Goal: Task Accomplishment & Management: Use online tool/utility

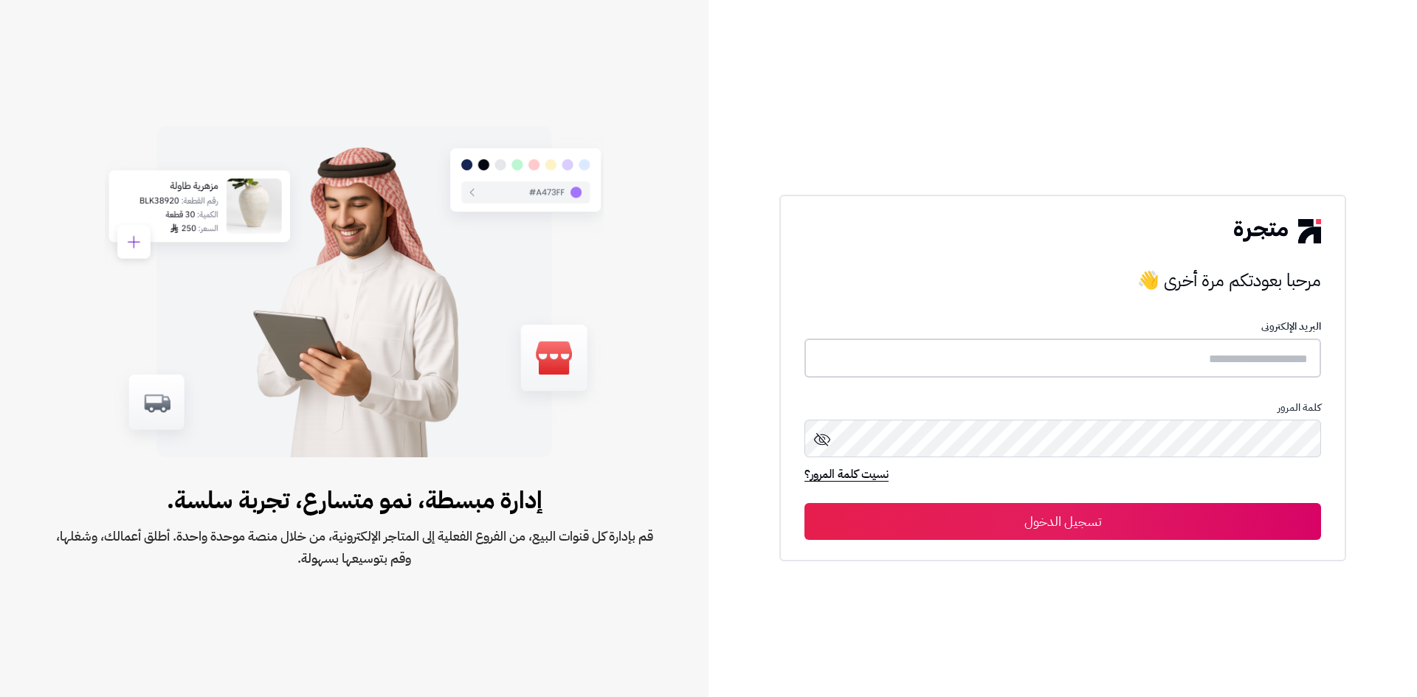
type input "**********"
click at [1143, 517] on button "تسجيل الدخول" at bounding box center [1062, 521] width 517 height 37
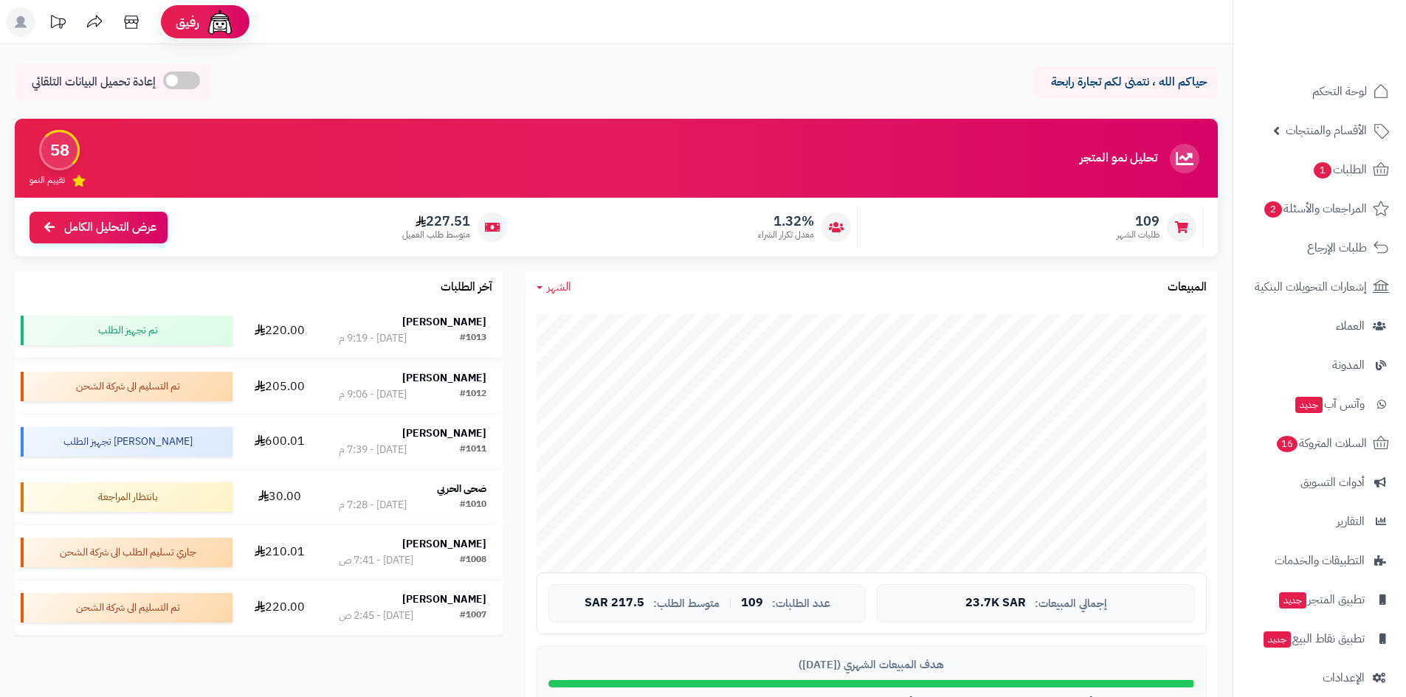
click at [451, 325] on strong "صلاح العبداللطيف" at bounding box center [444, 321] width 84 height 15
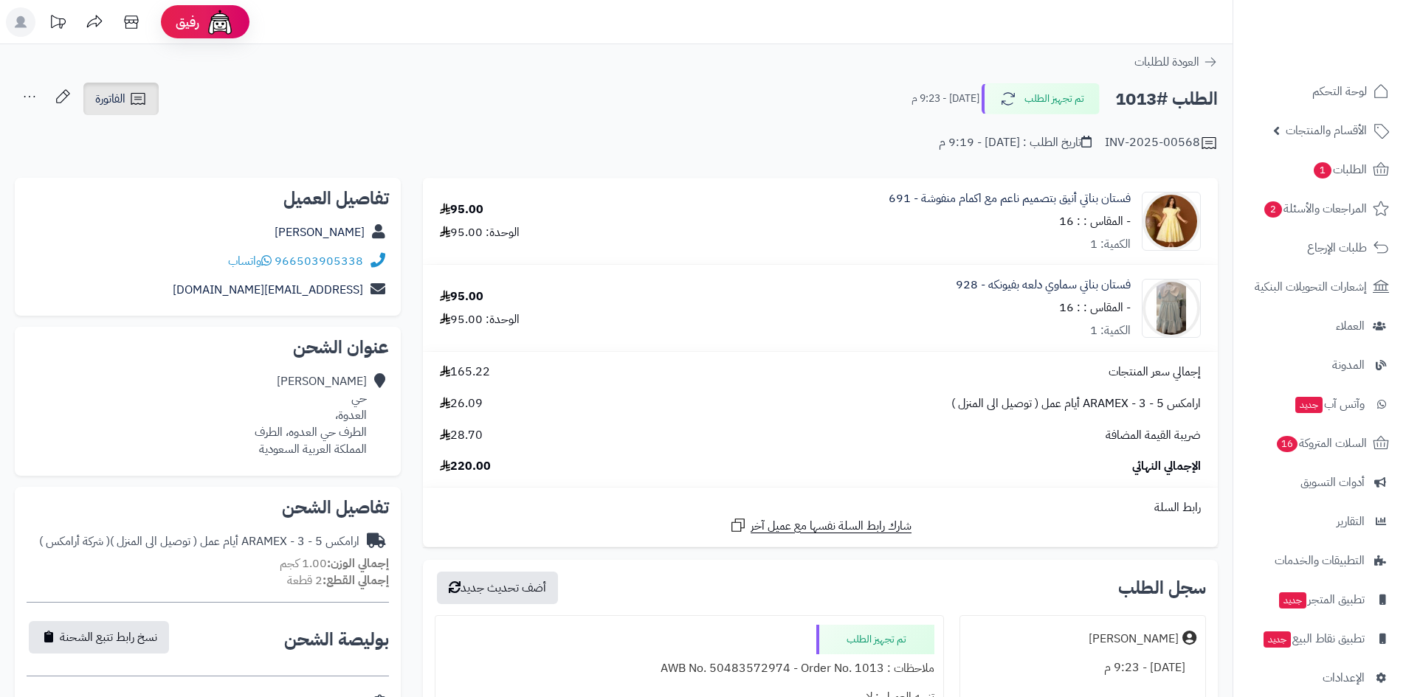
click at [98, 100] on span "الفاتورة" at bounding box center [110, 99] width 30 height 18
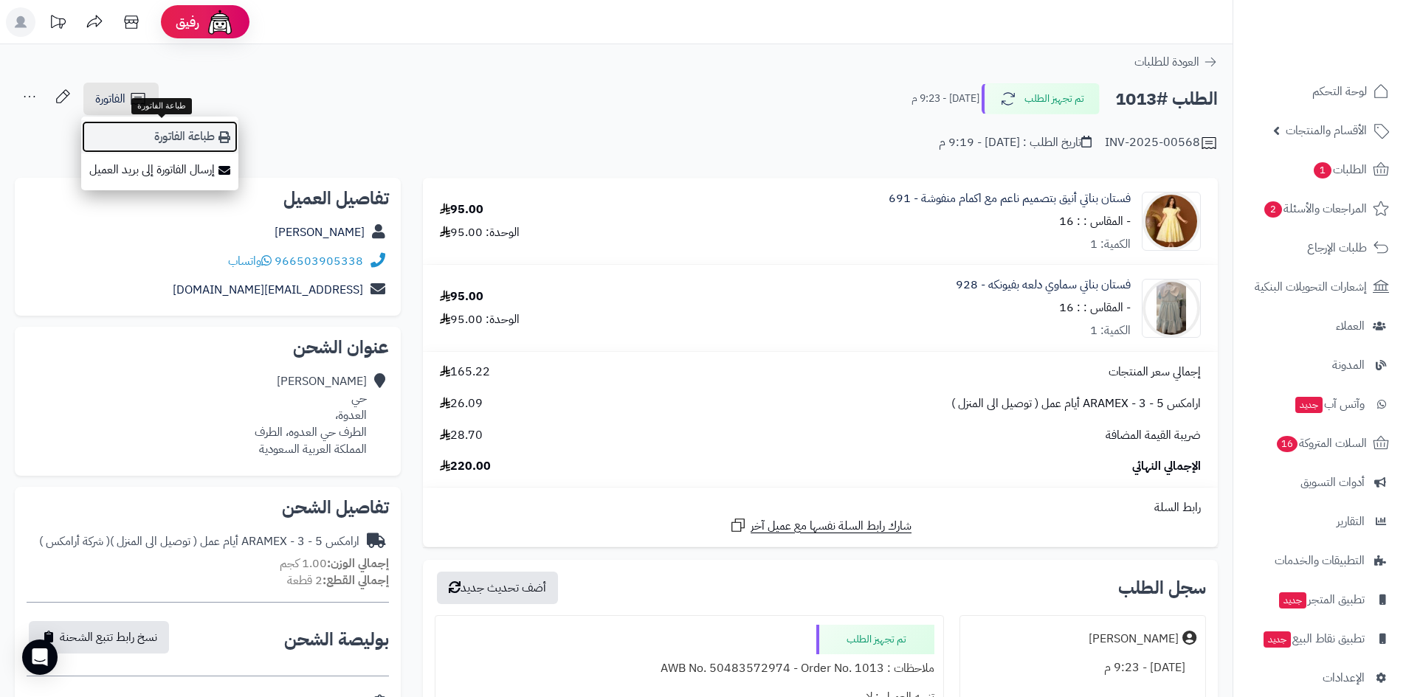
click at [165, 128] on link "طباعة الفاتورة" at bounding box center [159, 136] width 157 height 33
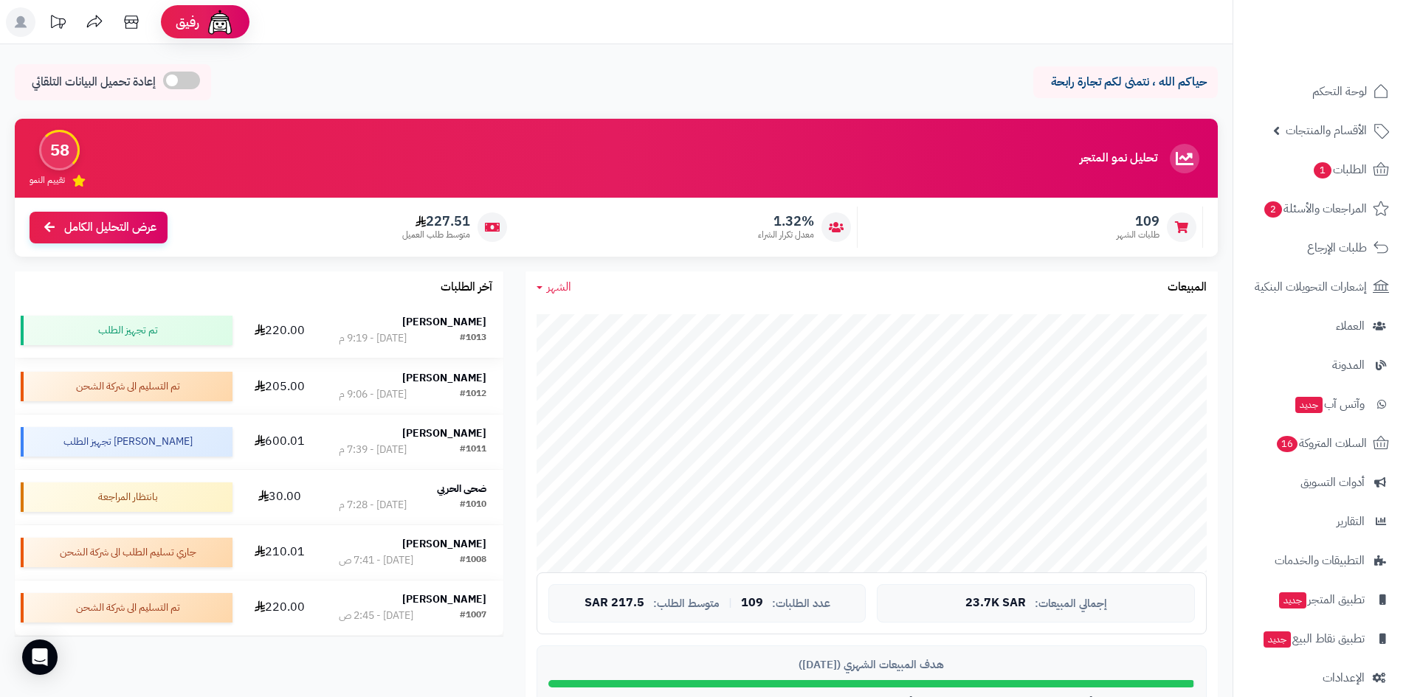
click at [452, 324] on strong "صلاح العبداللطيف" at bounding box center [444, 321] width 84 height 15
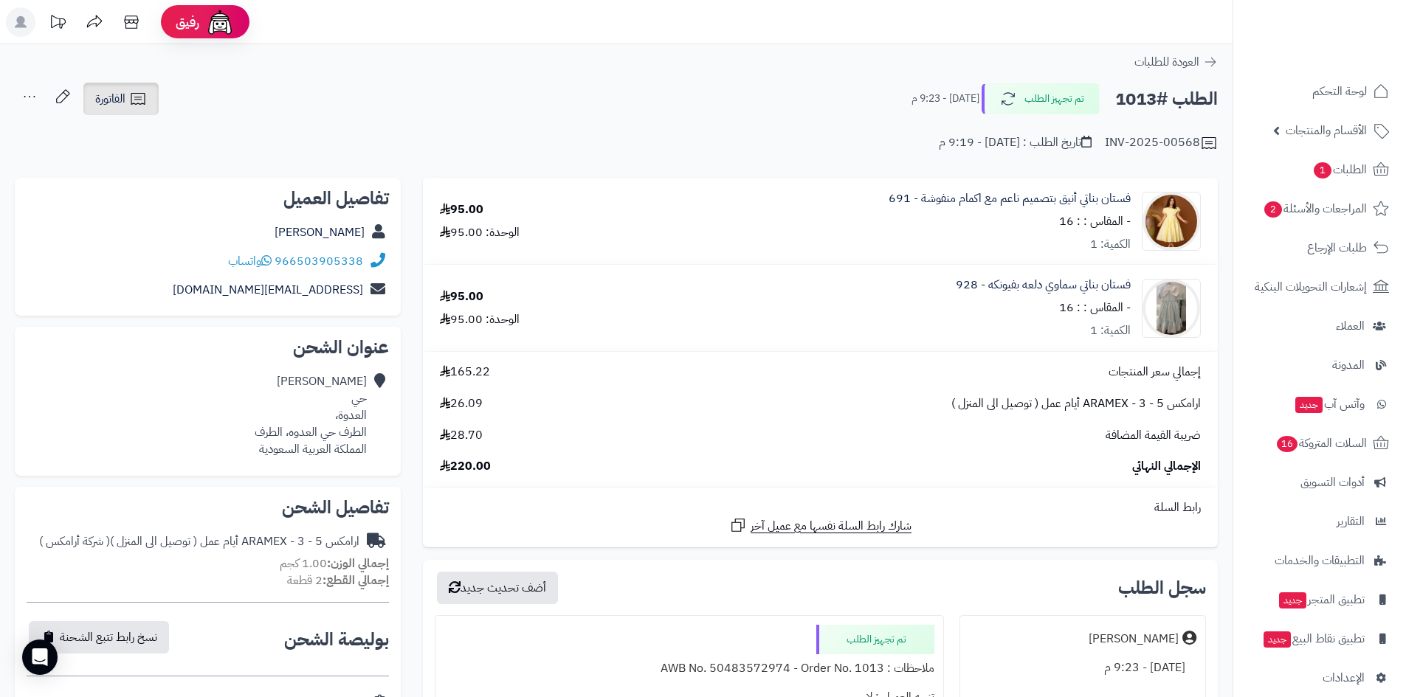
click at [143, 104] on icon at bounding box center [138, 99] width 14 height 12
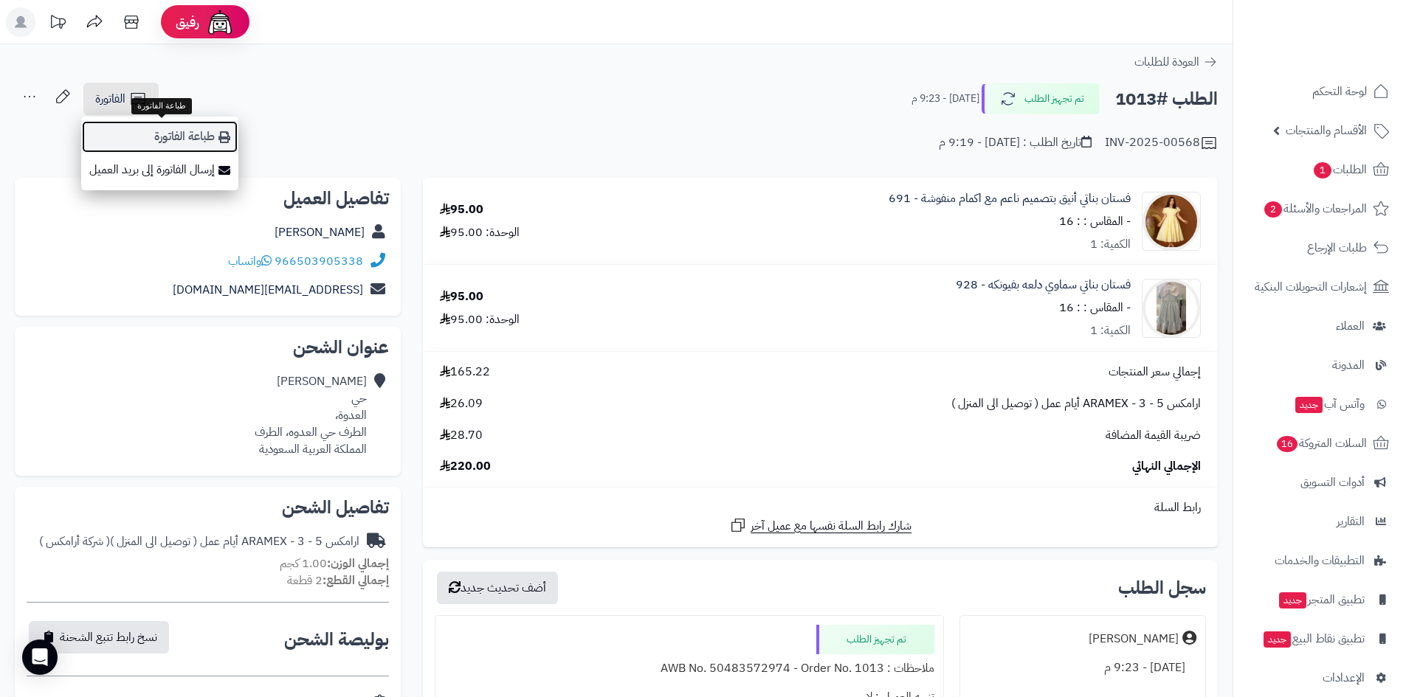
click at [189, 129] on link "طباعة الفاتورة" at bounding box center [159, 136] width 157 height 33
